Goal: Use online tool/utility: Utilize a website feature to perform a specific function

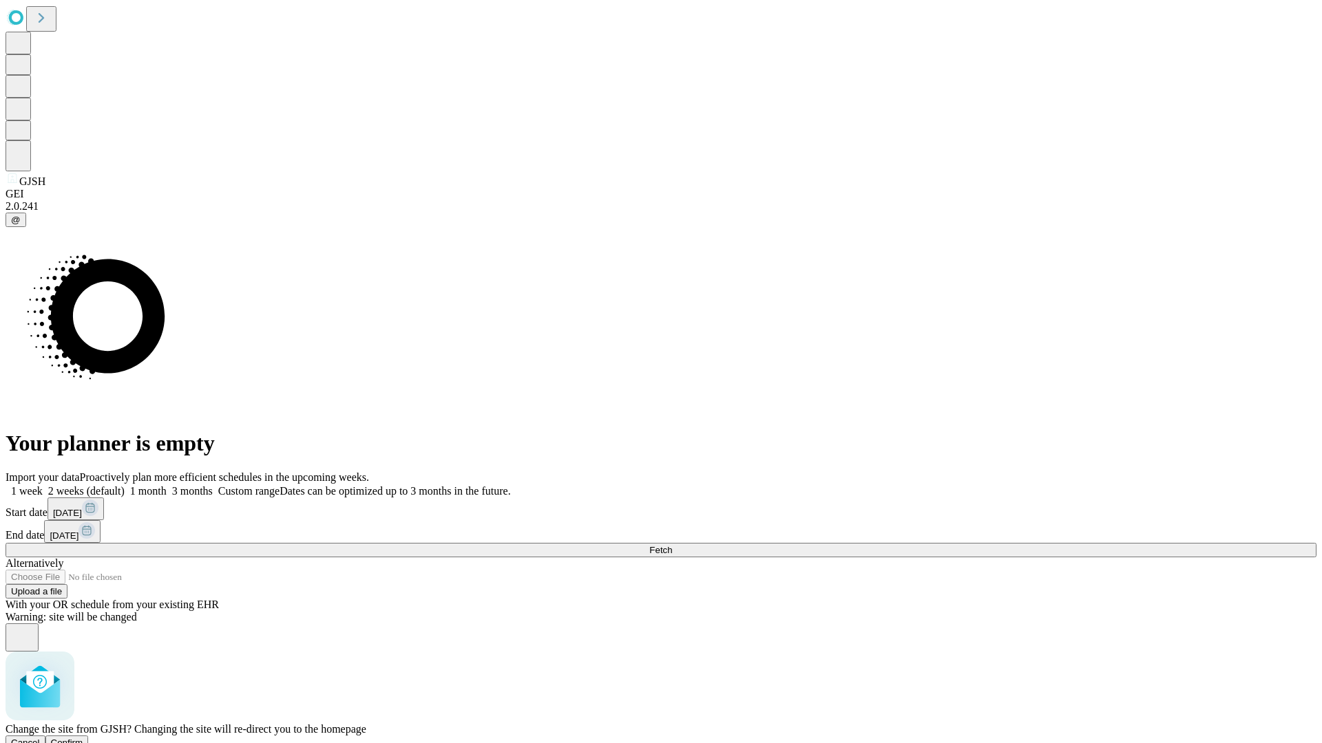
click at [83, 738] on span "Confirm" at bounding box center [67, 743] width 32 height 10
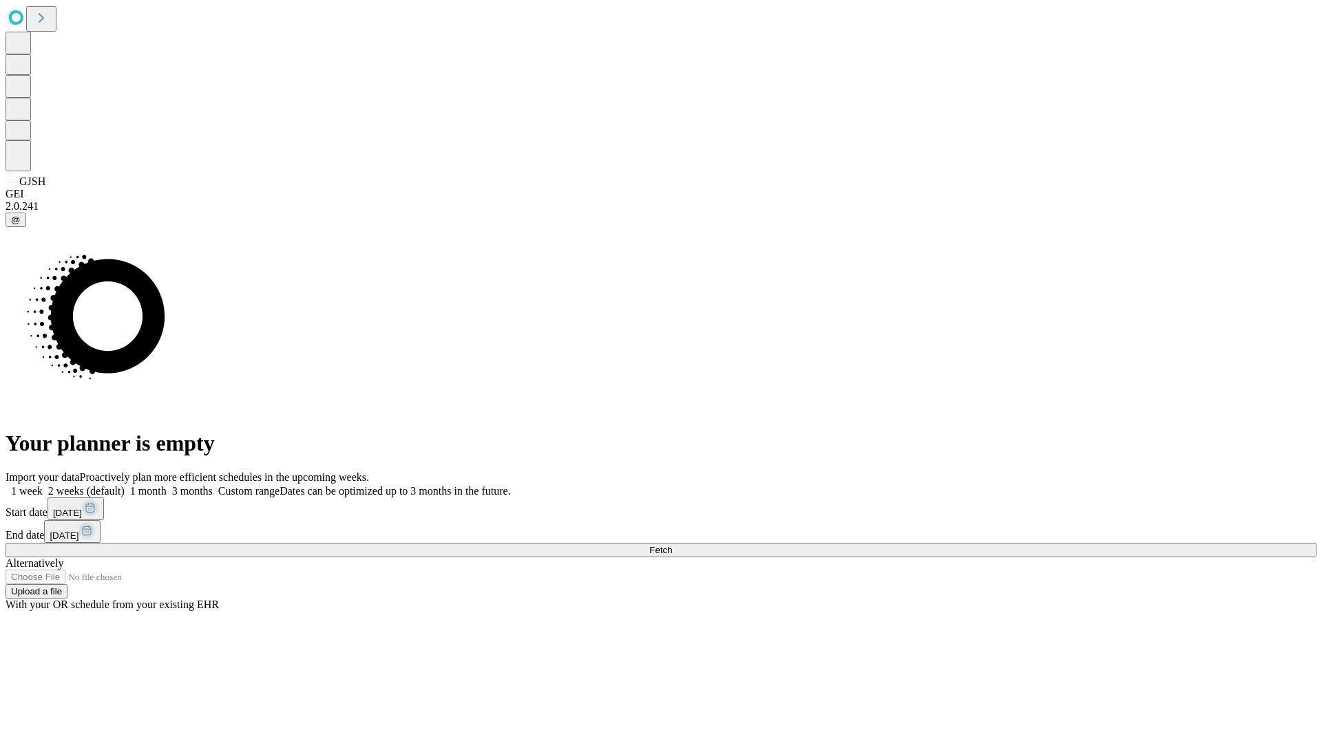
click at [43, 485] on label "1 week" at bounding box center [24, 491] width 37 height 12
click at [672, 545] on span "Fetch" at bounding box center [660, 550] width 23 height 10
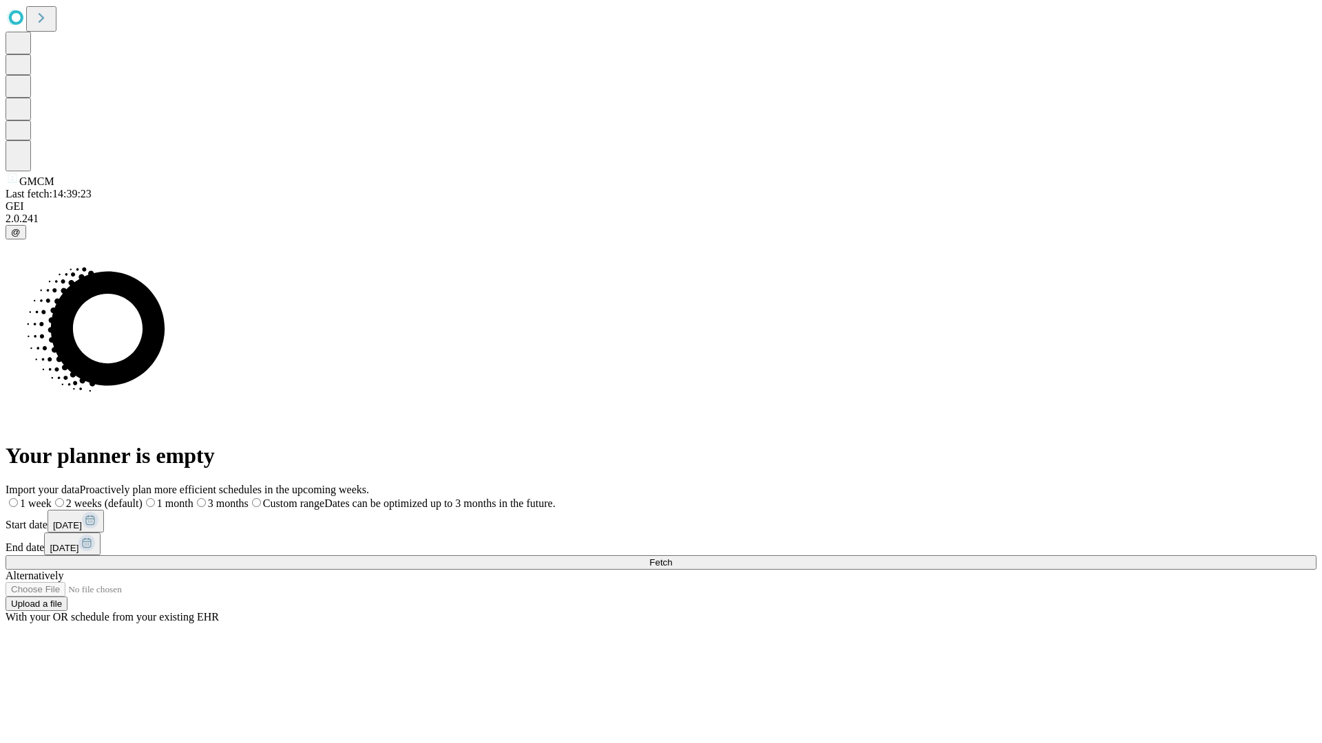
click at [672, 558] on span "Fetch" at bounding box center [660, 563] width 23 height 10
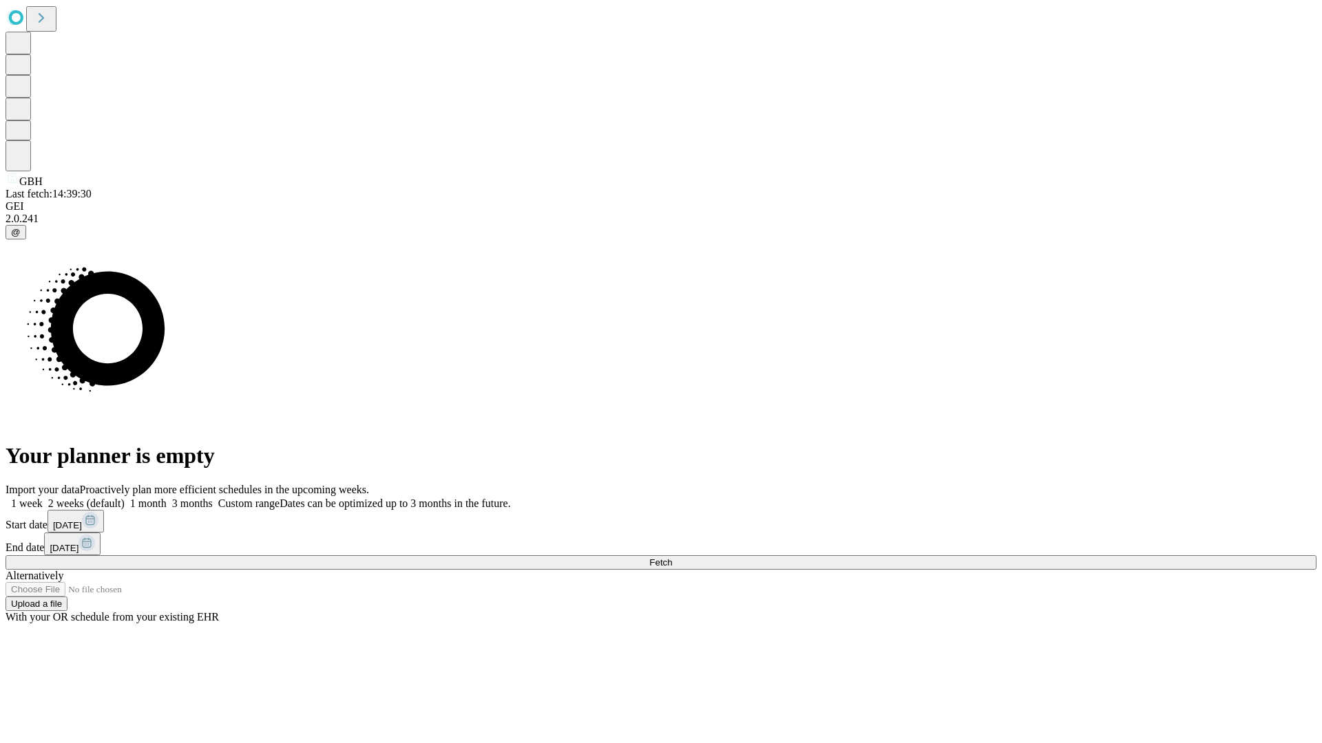
click at [43, 498] on label "1 week" at bounding box center [24, 504] width 37 height 12
click at [672, 558] on span "Fetch" at bounding box center [660, 563] width 23 height 10
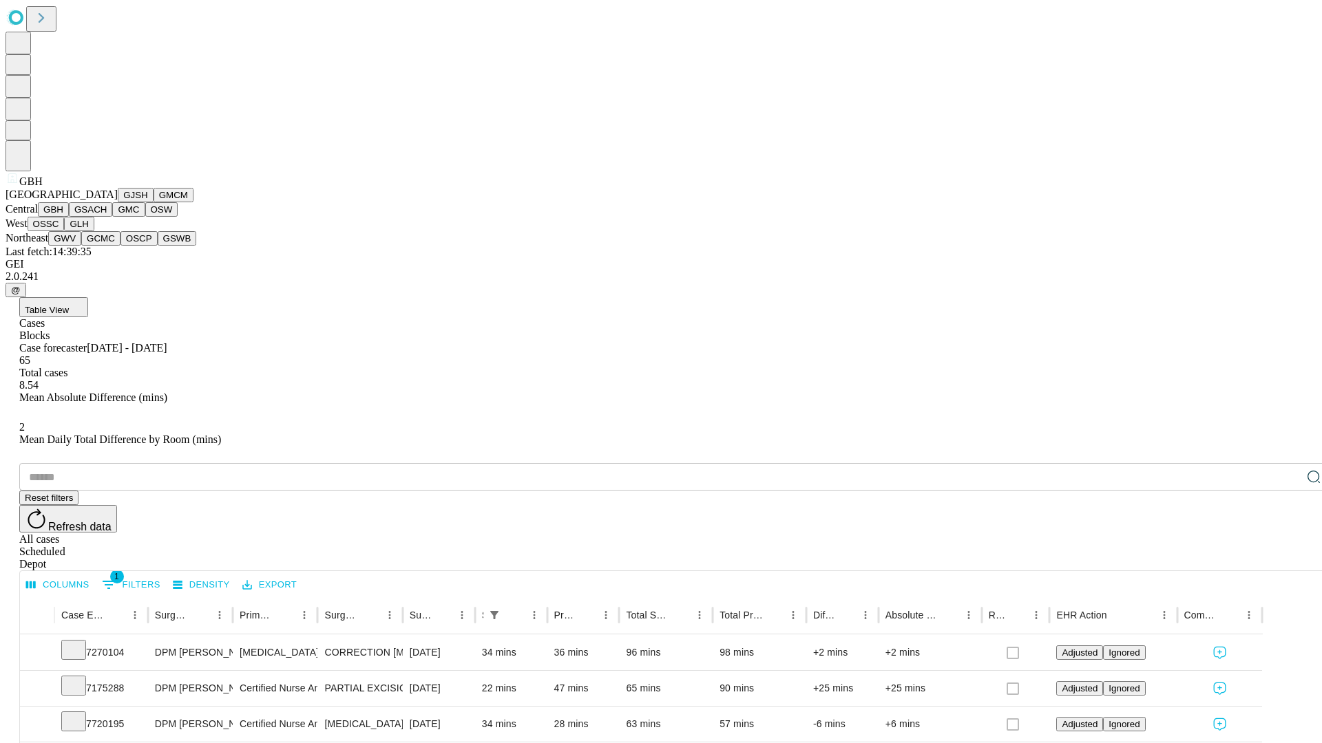
click at [107, 217] on button "GSACH" at bounding box center [90, 209] width 43 height 14
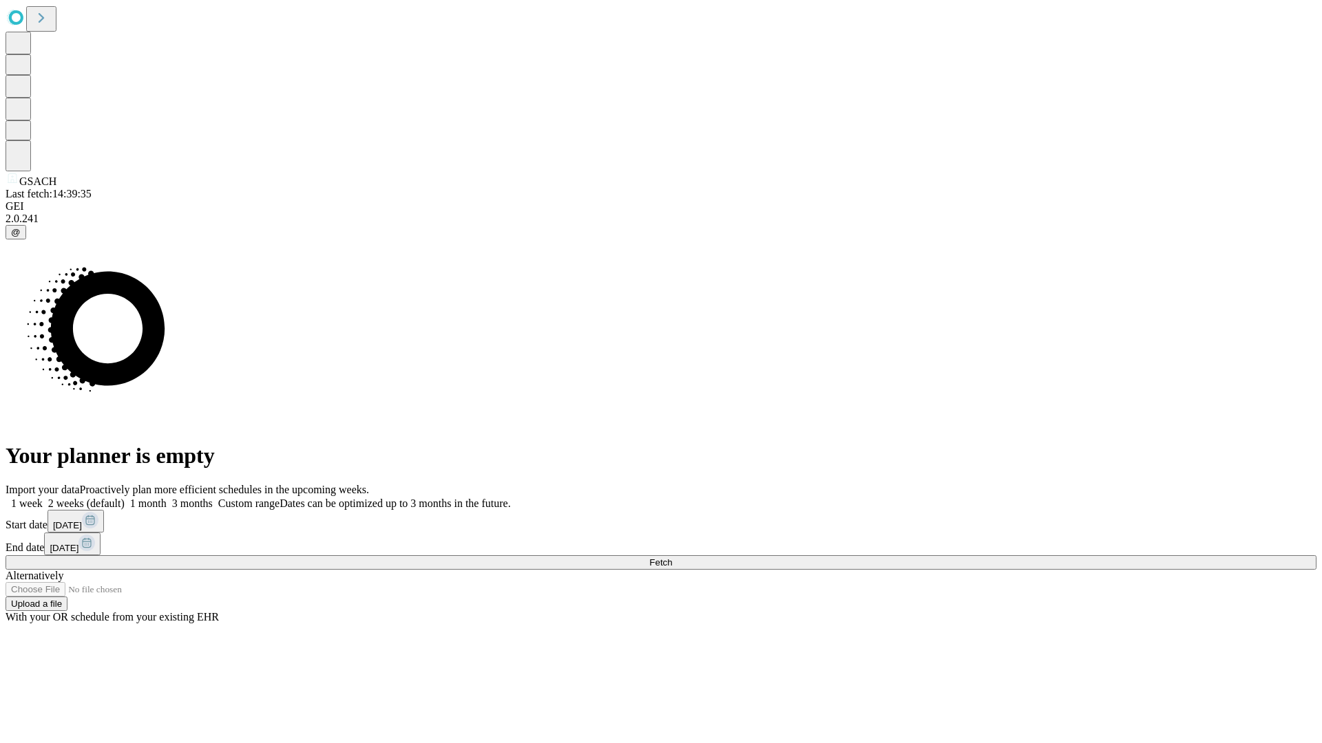
click at [43, 498] on label "1 week" at bounding box center [24, 504] width 37 height 12
click at [672, 558] on span "Fetch" at bounding box center [660, 563] width 23 height 10
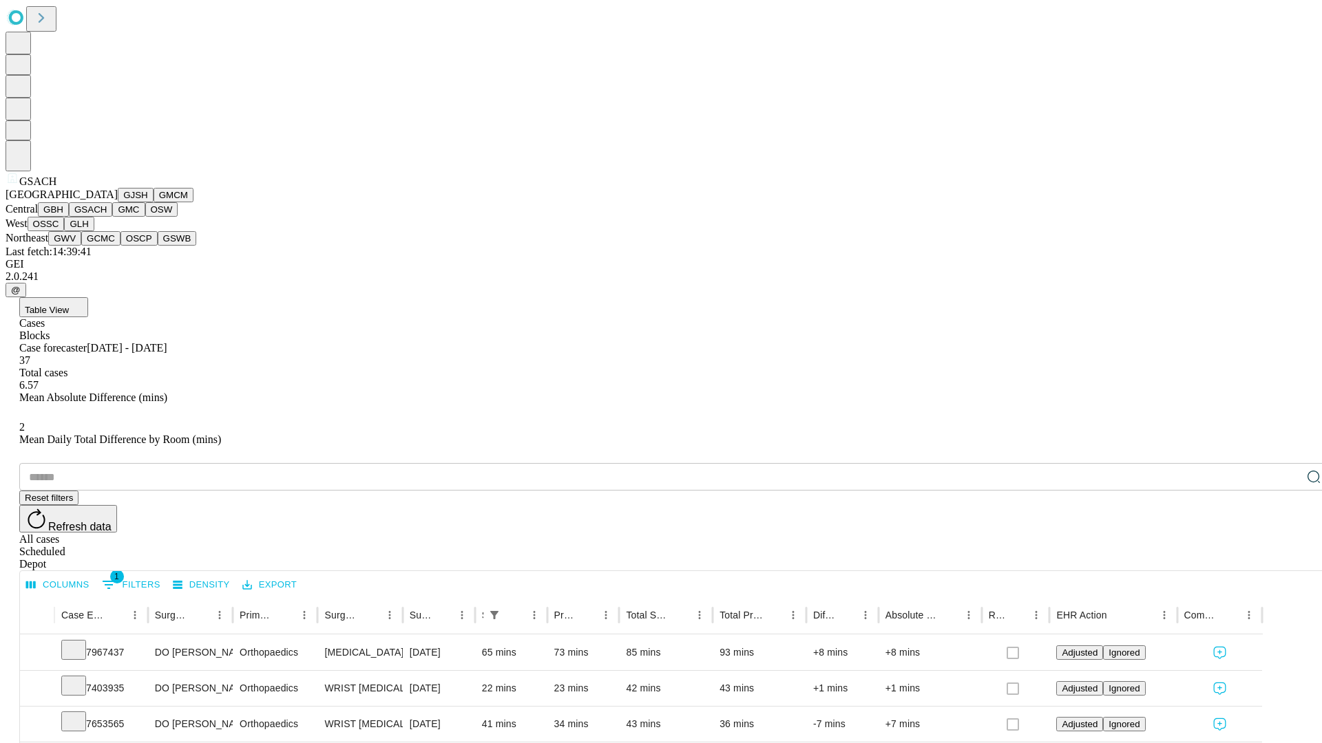
click at [112, 217] on button "GMC" at bounding box center [128, 209] width 32 height 14
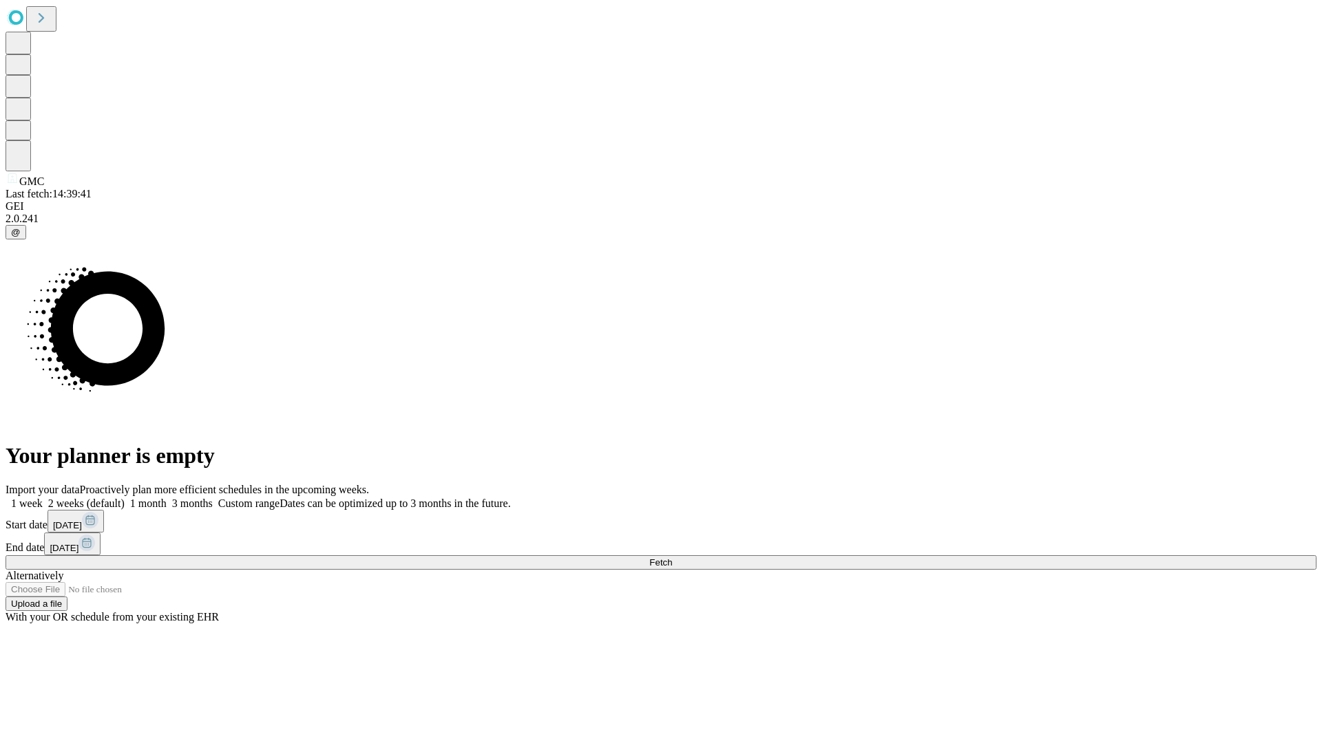
click at [43, 498] on label "1 week" at bounding box center [24, 504] width 37 height 12
click at [672, 558] on span "Fetch" at bounding box center [660, 563] width 23 height 10
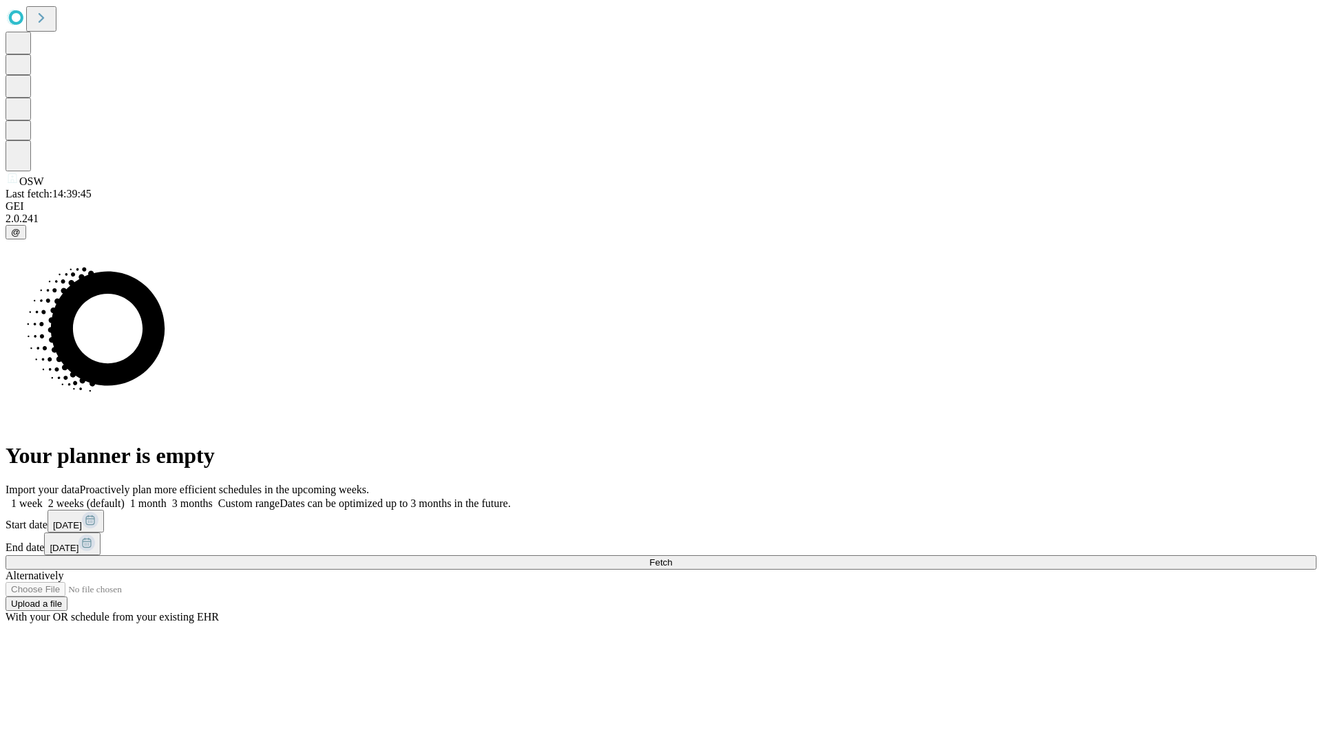
click at [43, 498] on label "1 week" at bounding box center [24, 504] width 37 height 12
click at [672, 558] on span "Fetch" at bounding box center [660, 563] width 23 height 10
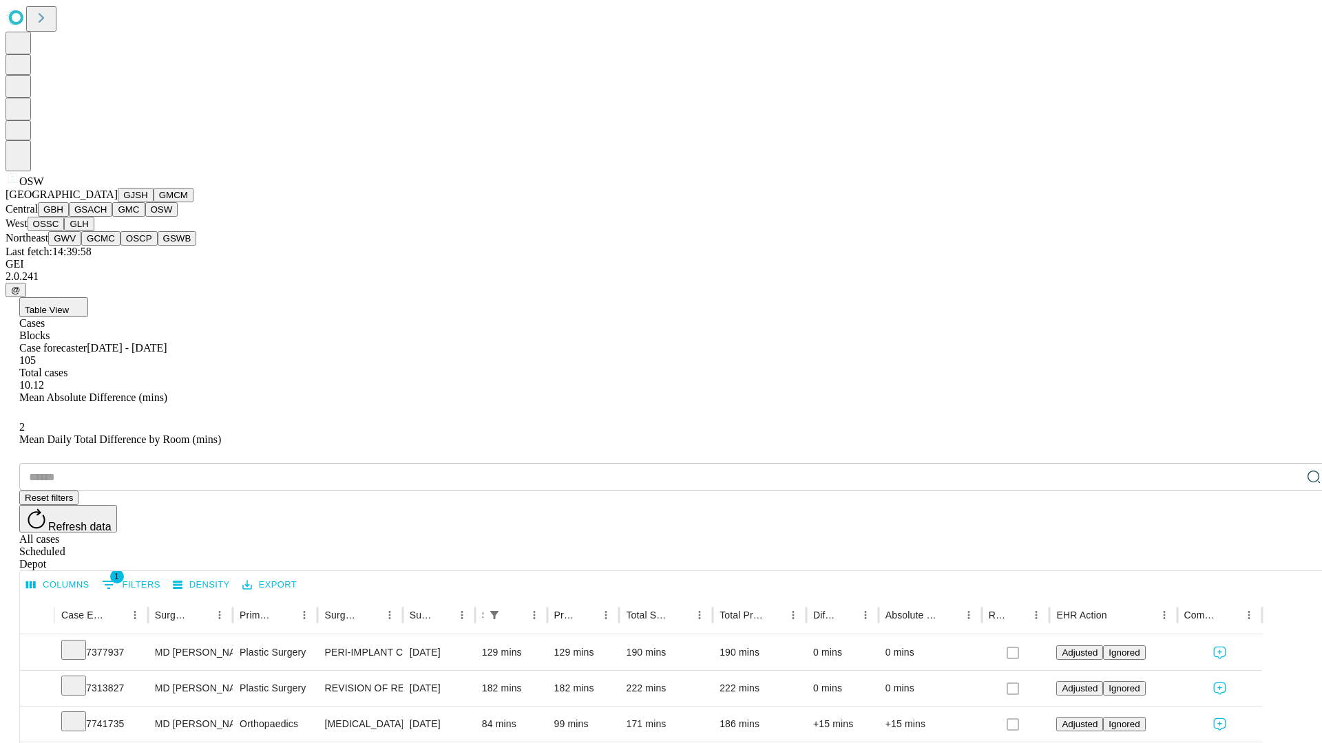
click at [65, 231] on button "OSSC" at bounding box center [46, 224] width 37 height 14
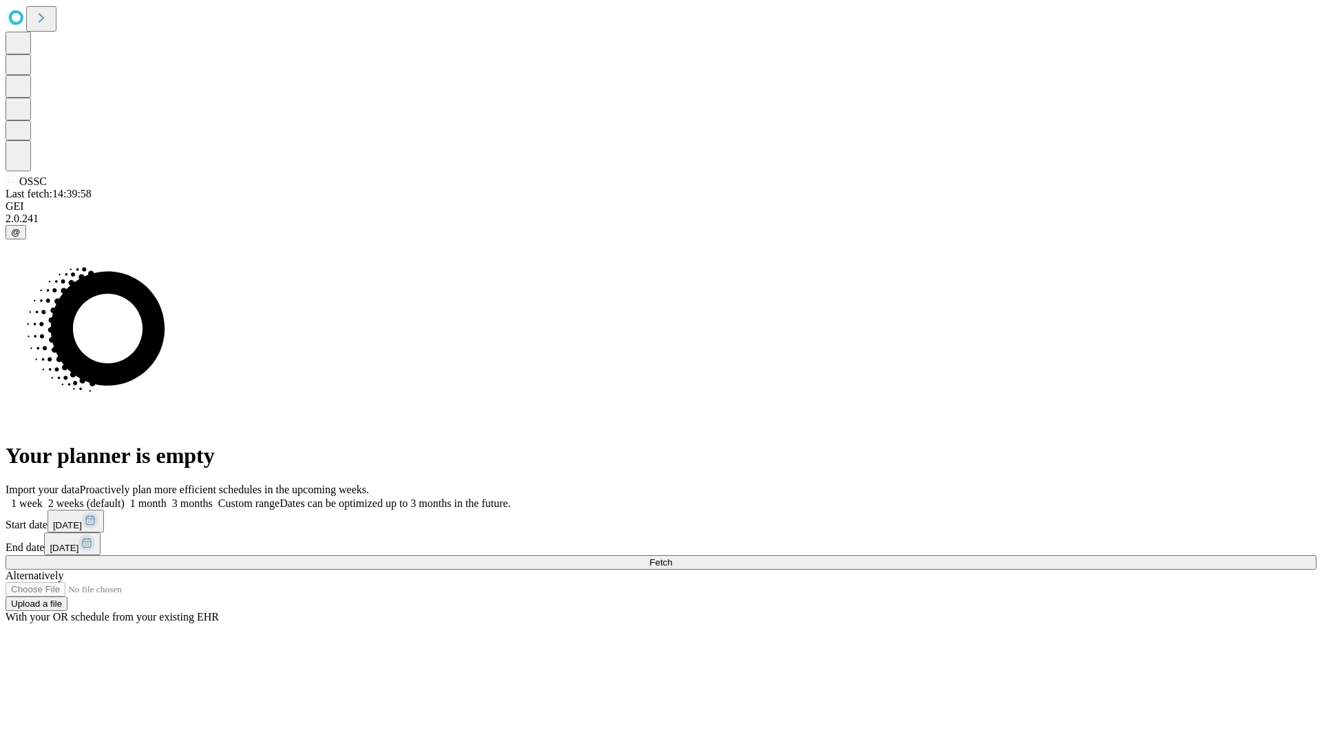
click at [43, 498] on label "1 week" at bounding box center [24, 504] width 37 height 12
click at [672, 558] on span "Fetch" at bounding box center [660, 563] width 23 height 10
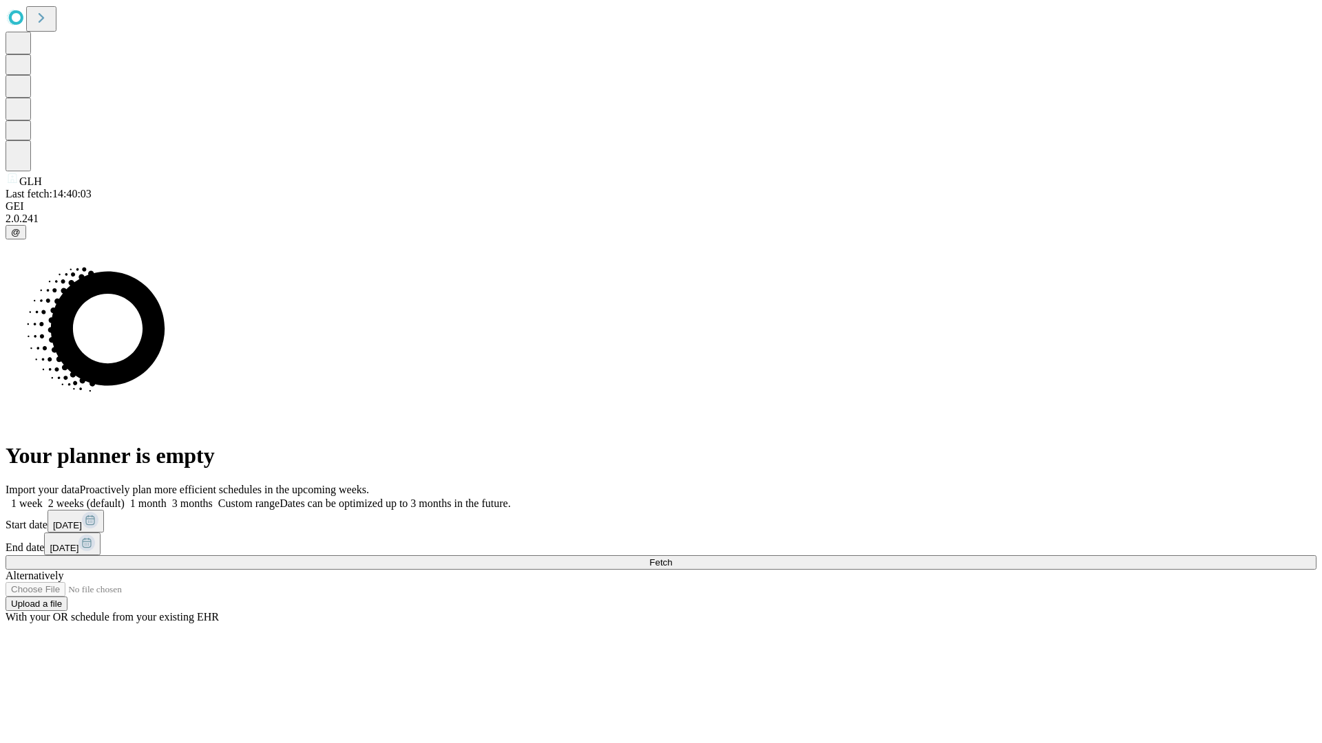
click at [43, 498] on label "1 week" at bounding box center [24, 504] width 37 height 12
click at [672, 558] on span "Fetch" at bounding box center [660, 563] width 23 height 10
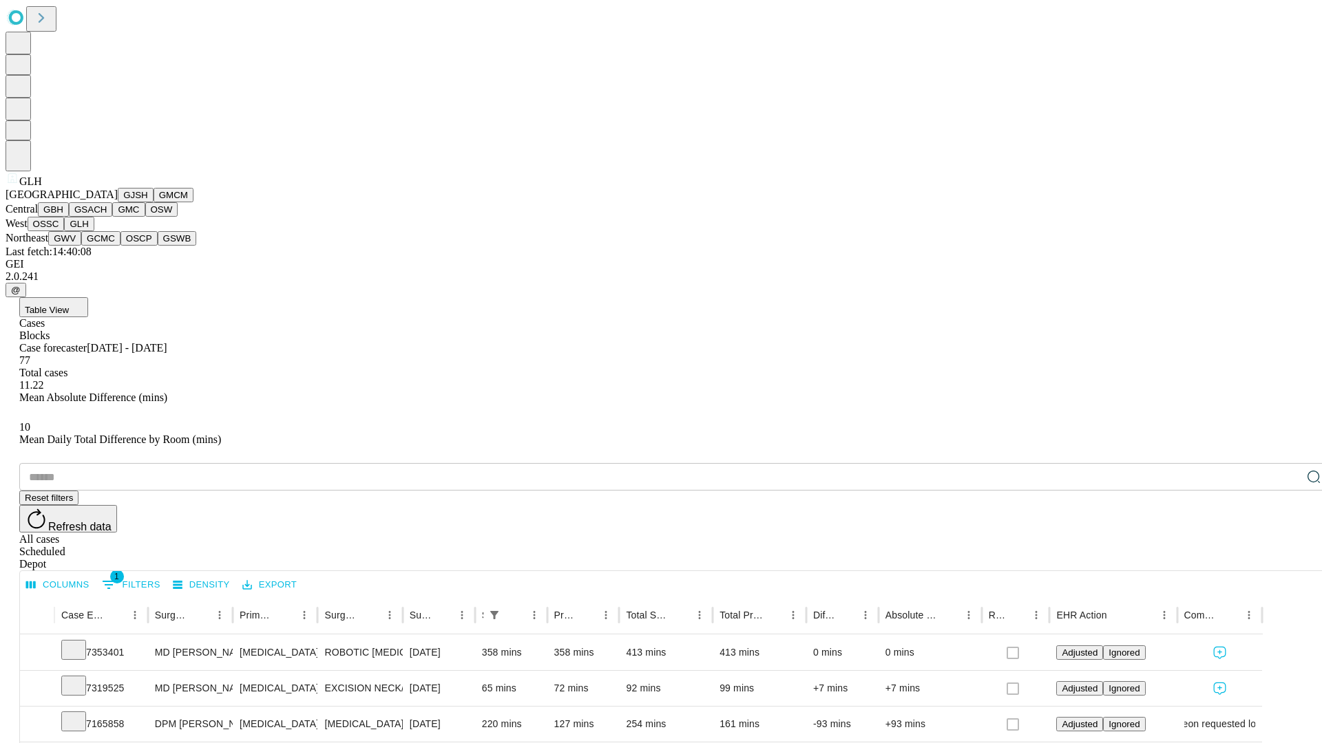
click at [81, 246] on button "GWV" at bounding box center [64, 238] width 33 height 14
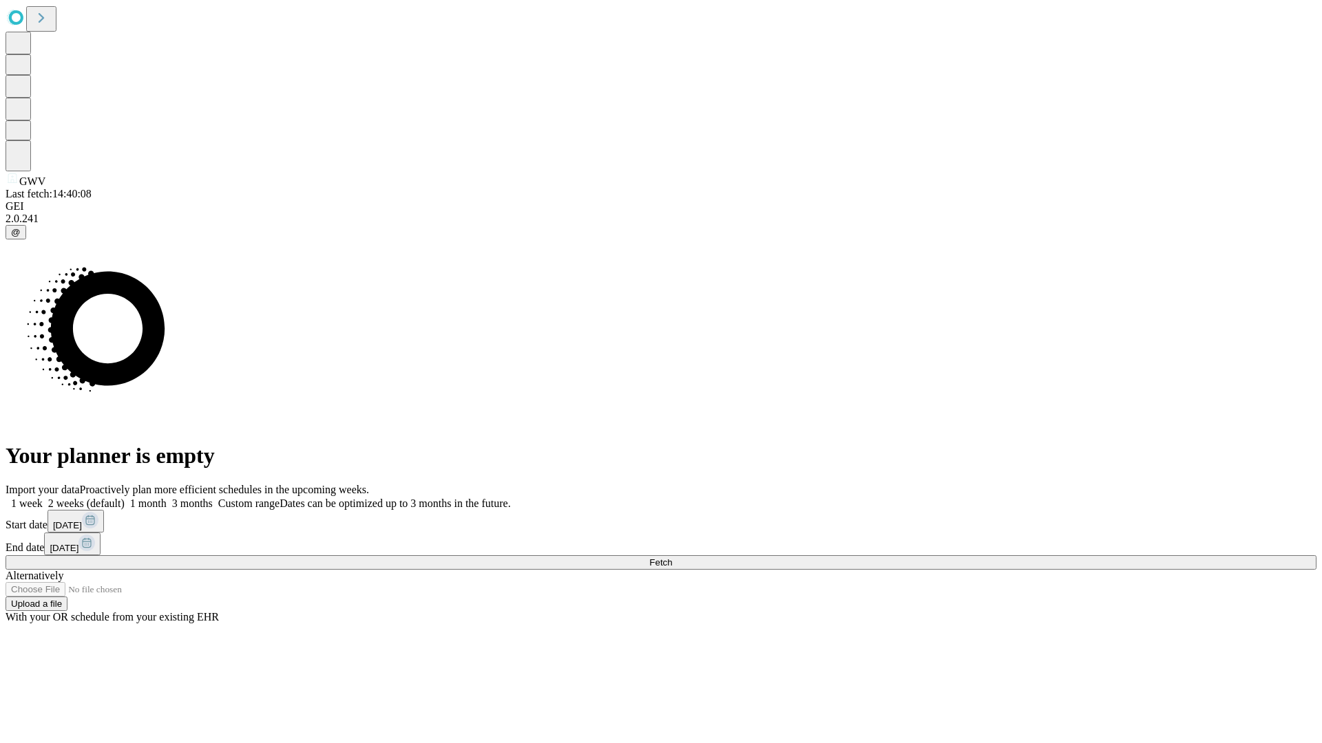
click at [43, 498] on label "1 week" at bounding box center [24, 504] width 37 height 12
click at [672, 558] on span "Fetch" at bounding box center [660, 563] width 23 height 10
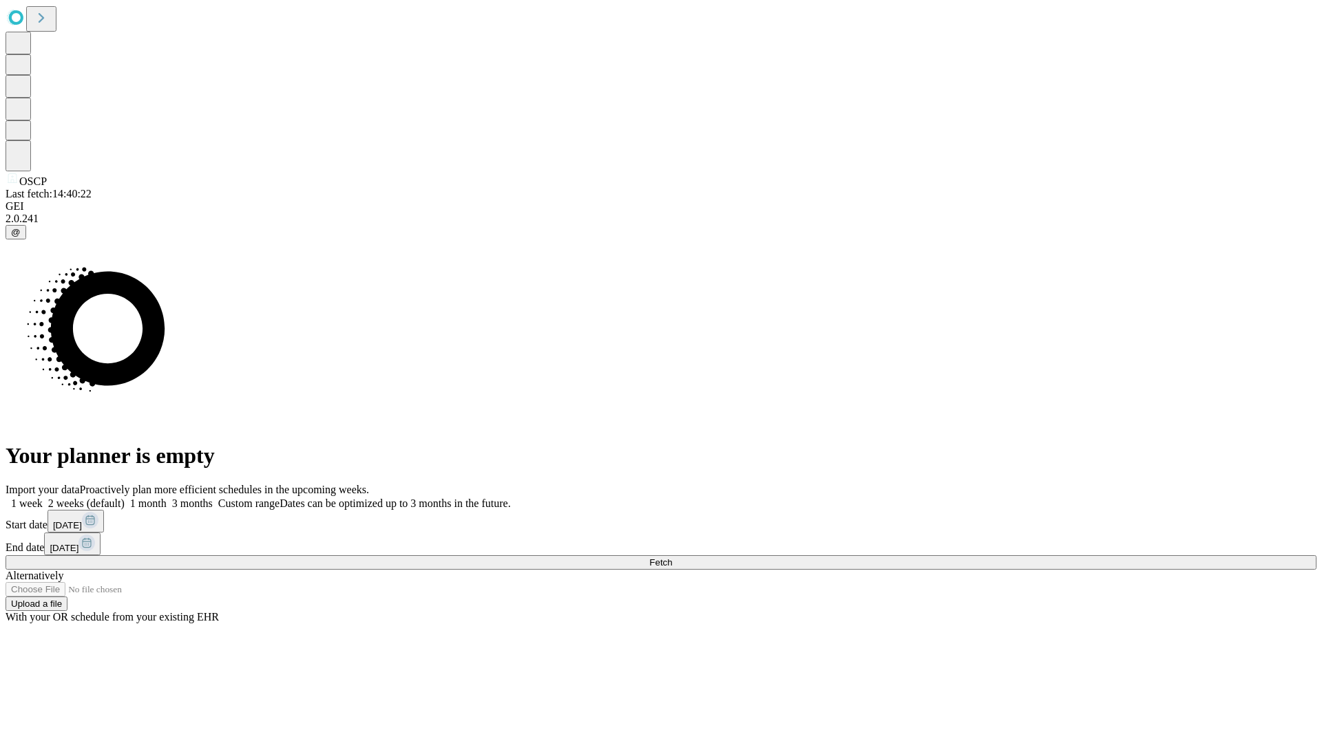
click at [43, 498] on label "1 week" at bounding box center [24, 504] width 37 height 12
click at [672, 558] on span "Fetch" at bounding box center [660, 563] width 23 height 10
